Goal: Find specific page/section: Find specific page/section

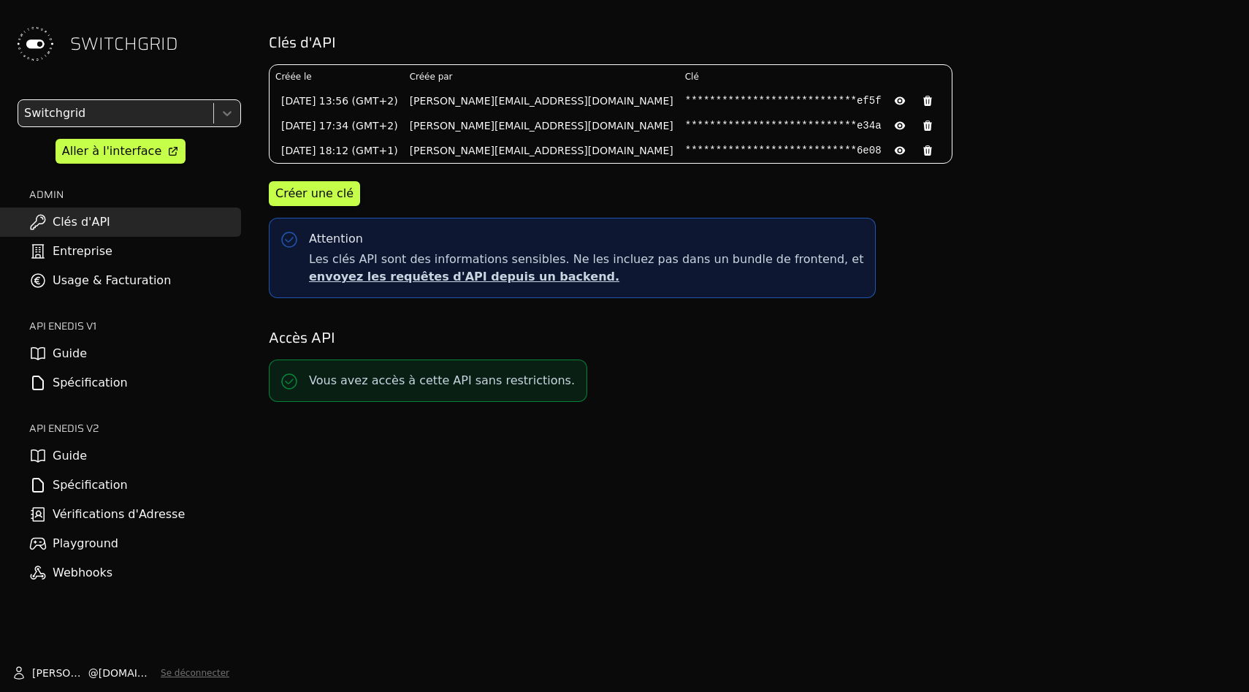
click at [160, 123] on div at bounding box center [114, 113] width 186 height 20
click at [126, 79] on div "SWITCHGRID" at bounding box center [120, 44] width 241 height 88
click at [126, 124] on div "Switchgrid" at bounding box center [114, 113] width 192 height 26
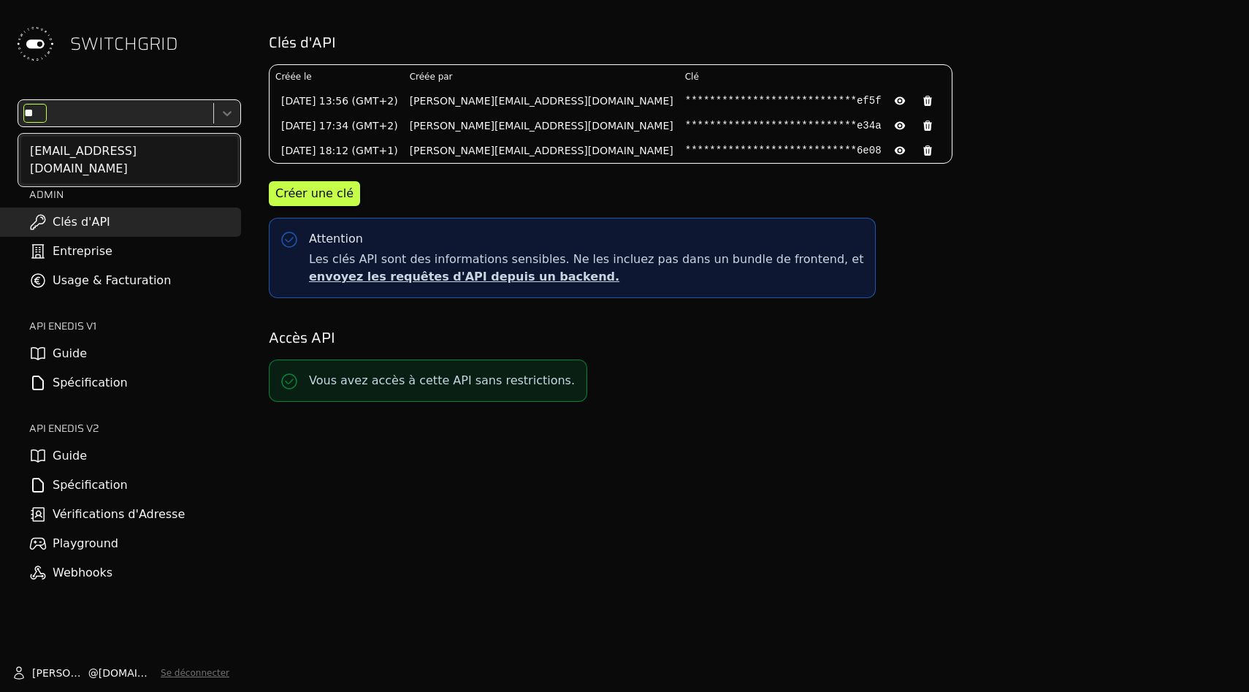
type input "***"
